Goal: Navigation & Orientation: Go to known website

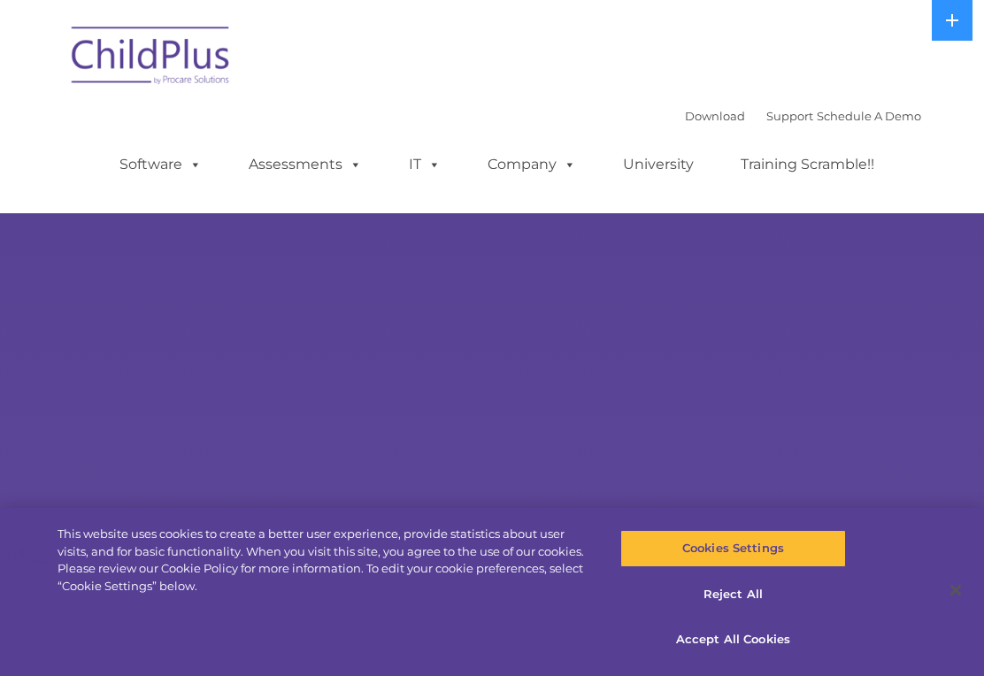
select select "MEDIUM"
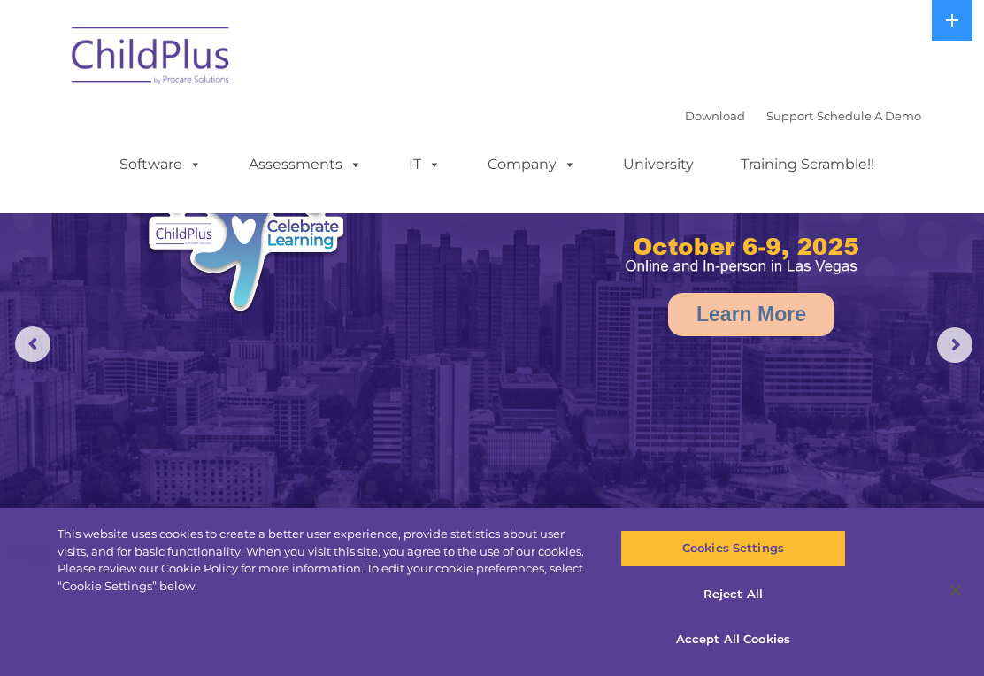
click at [44, 347] on rs-arrow at bounding box center [32, 343] width 35 height 35
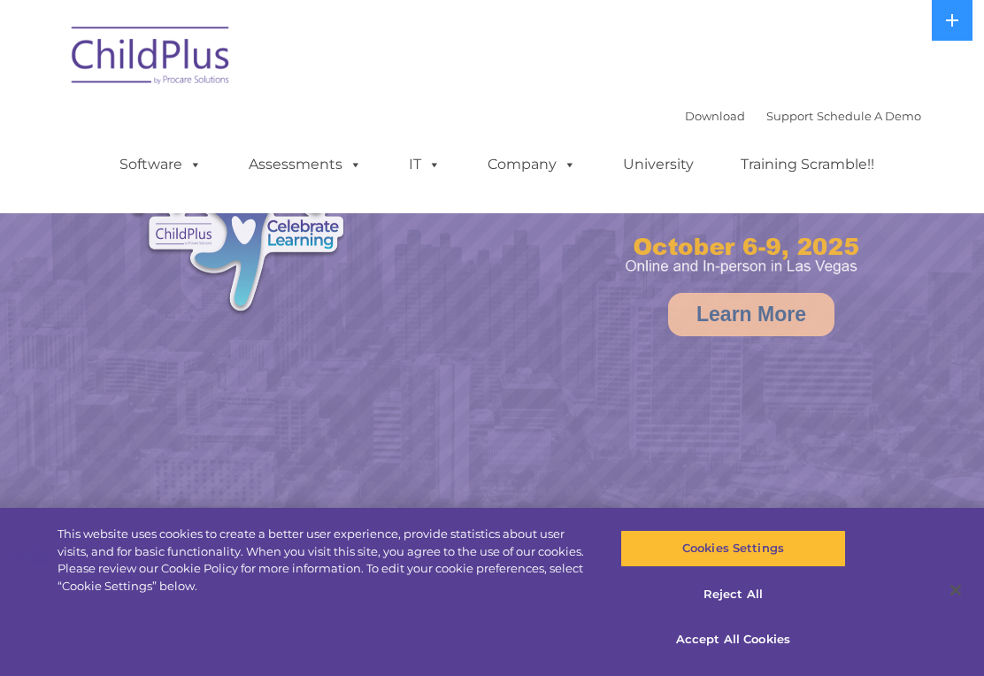
select select "MEDIUM"
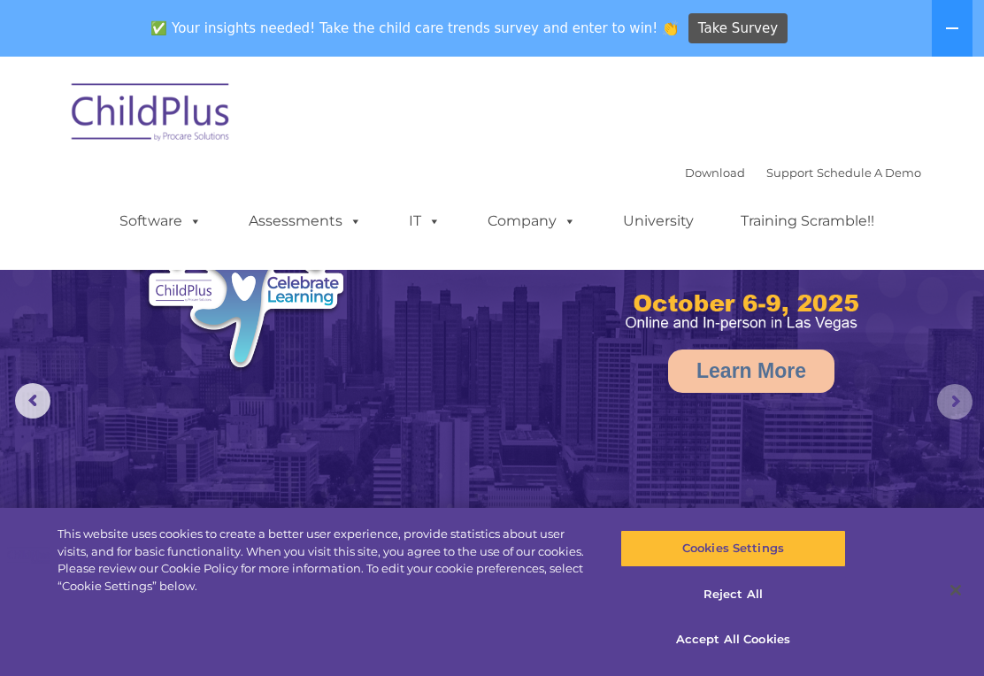
click at [962, 410] on rs-arrow at bounding box center [954, 401] width 35 height 35
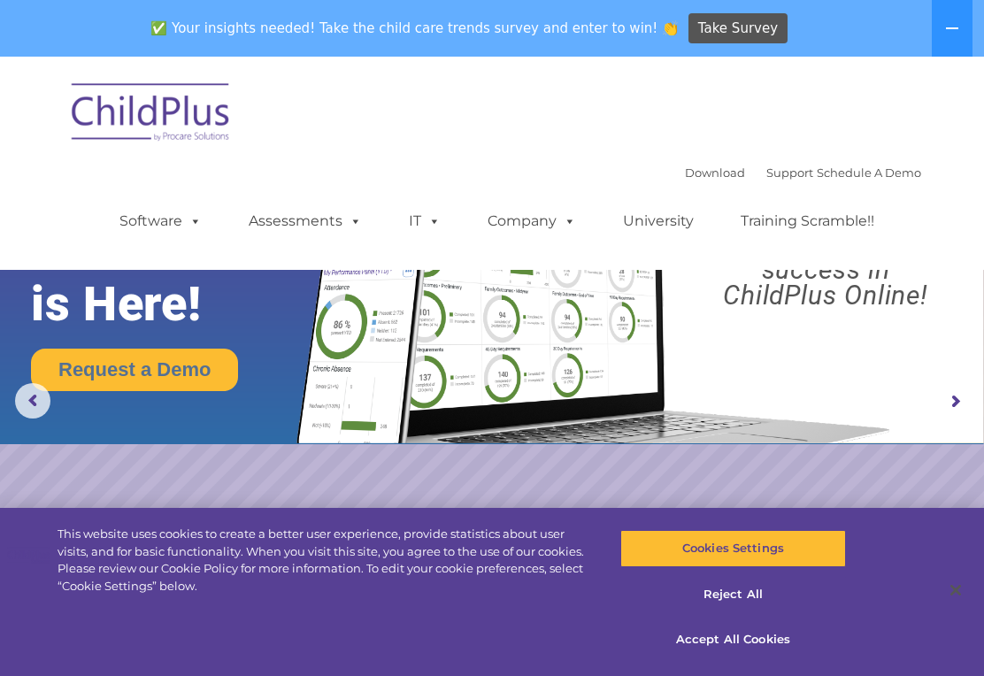
click at [953, 407] on rs-arrow at bounding box center [954, 401] width 35 height 35
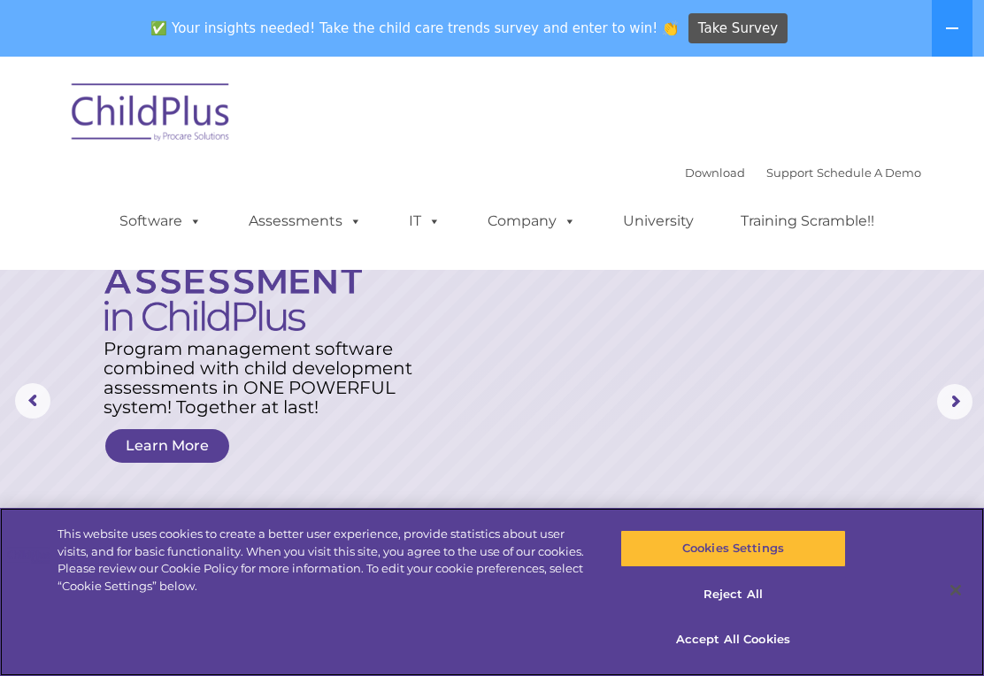
click at [754, 648] on button "Accept All Cookies" at bounding box center [733, 639] width 226 height 37
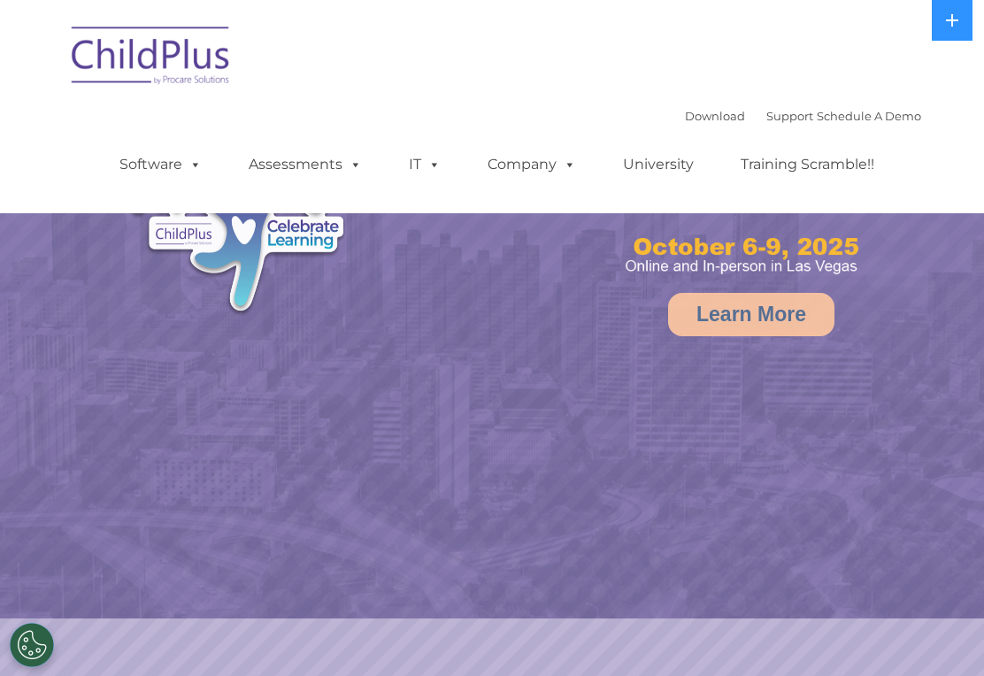
select select "MEDIUM"
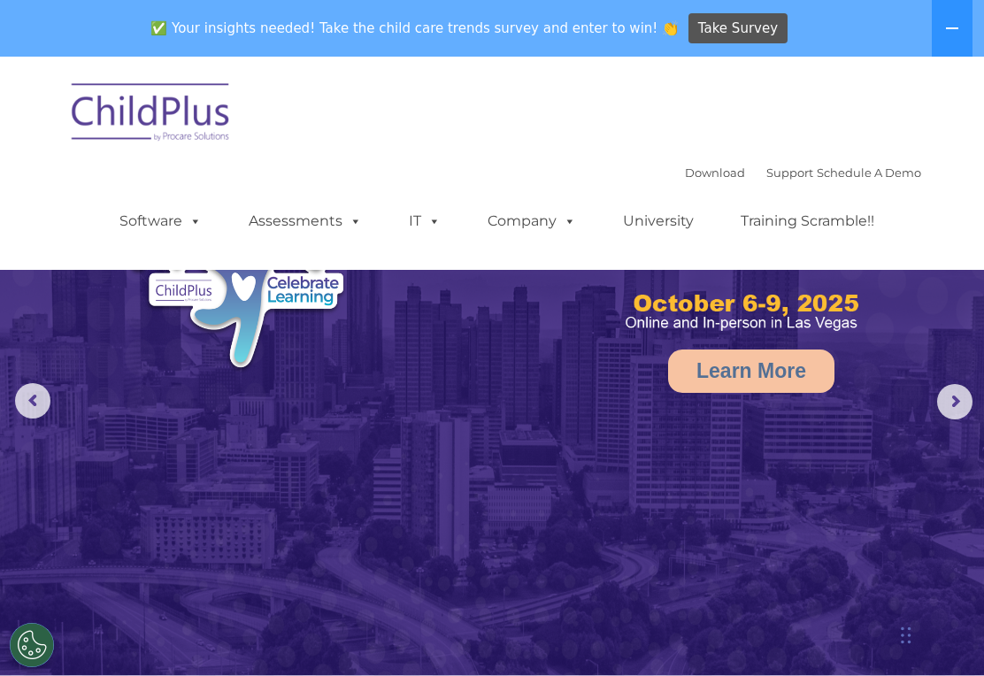
click at [954, 29] on icon at bounding box center [952, 28] width 12 height 2
